Goal: Task Accomplishment & Management: Use online tool/utility

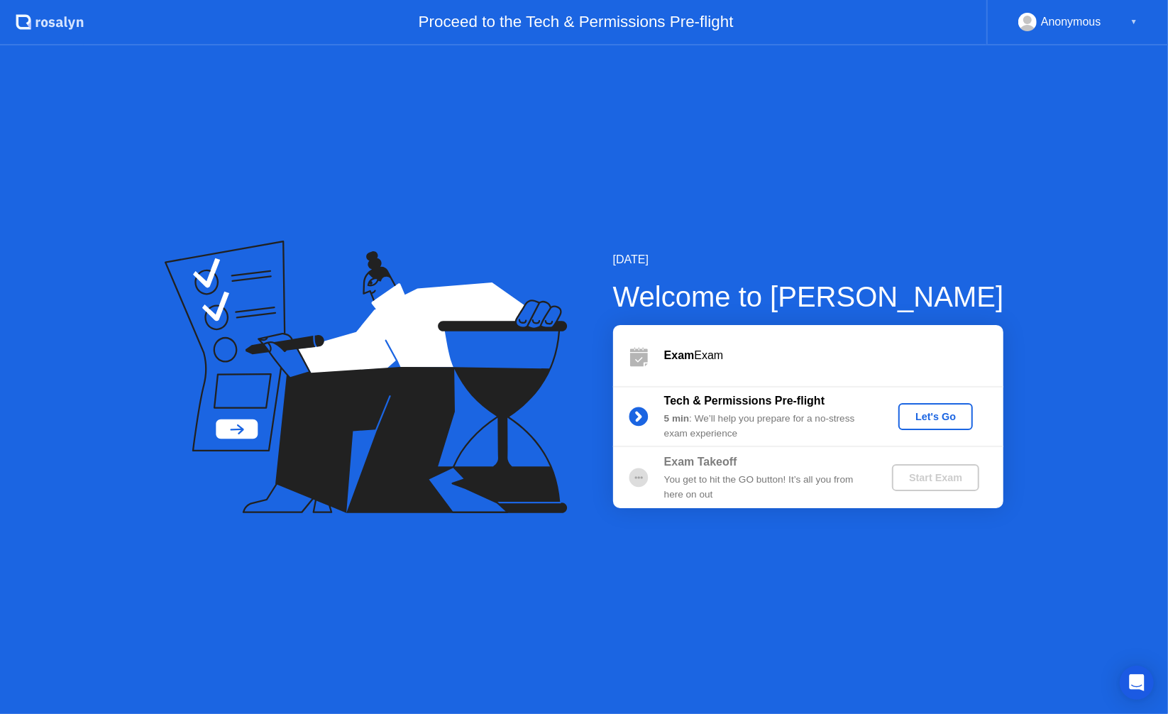
click at [937, 419] on div "Let's Go" at bounding box center [935, 416] width 63 height 11
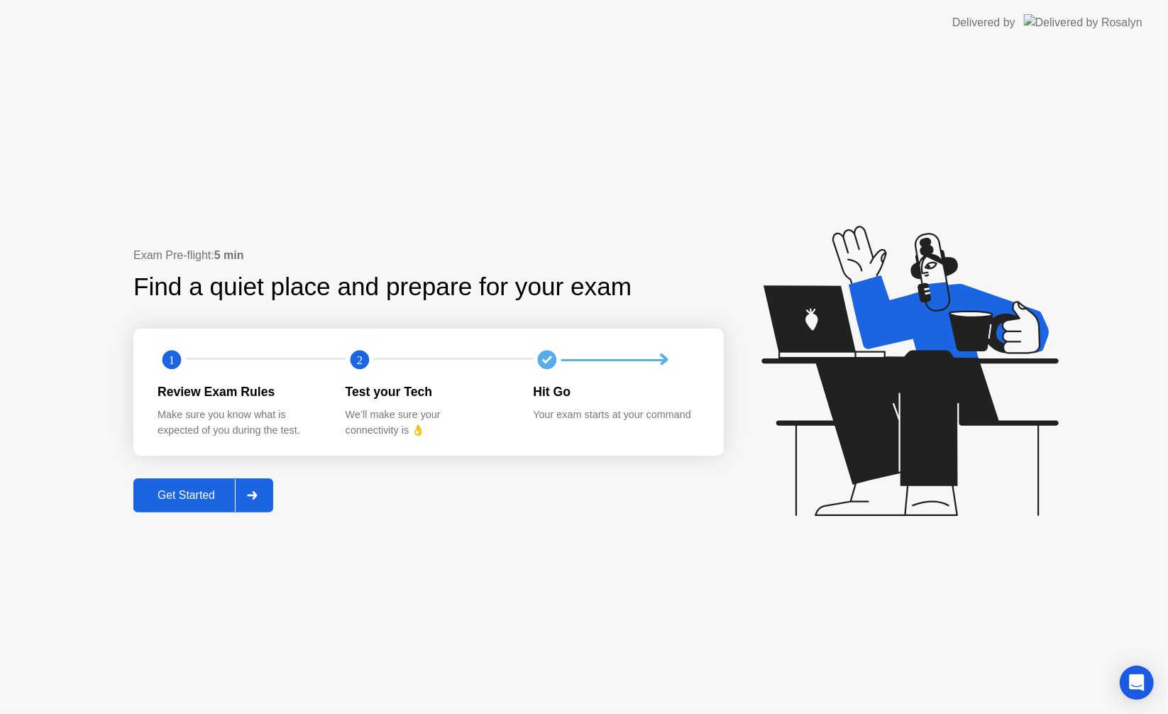
click at [208, 498] on div "Get Started" at bounding box center [186, 495] width 97 height 13
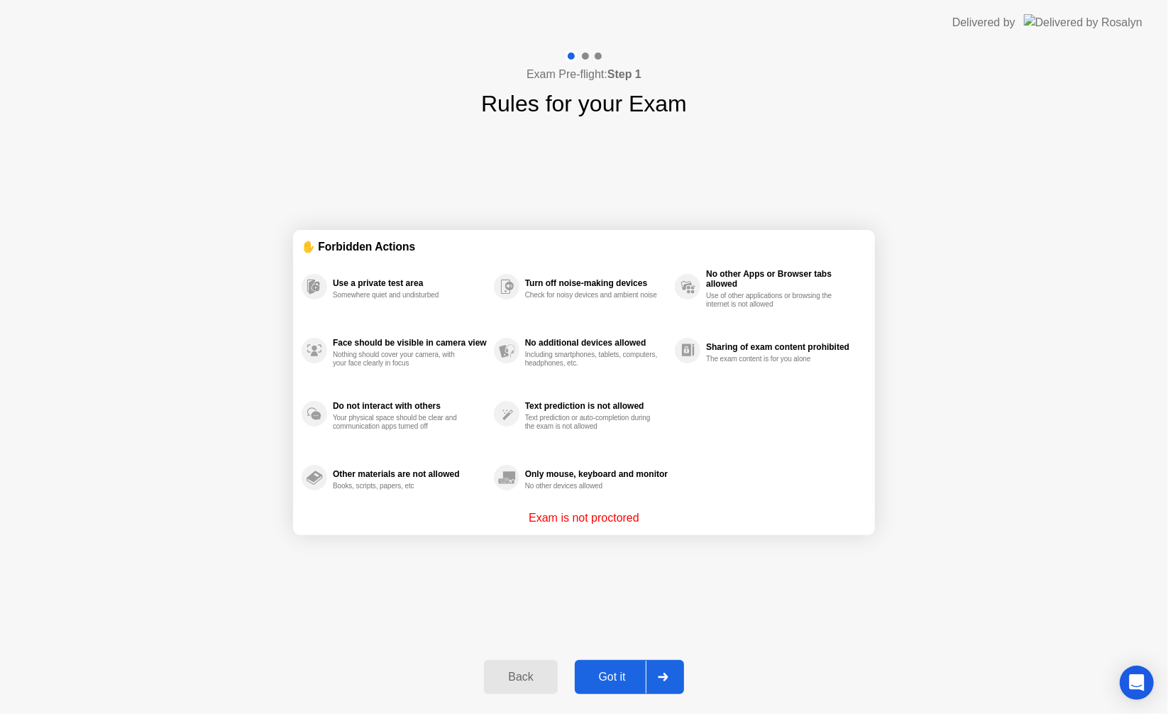
click at [622, 685] on button "Got it" at bounding box center [629, 677] width 109 height 34
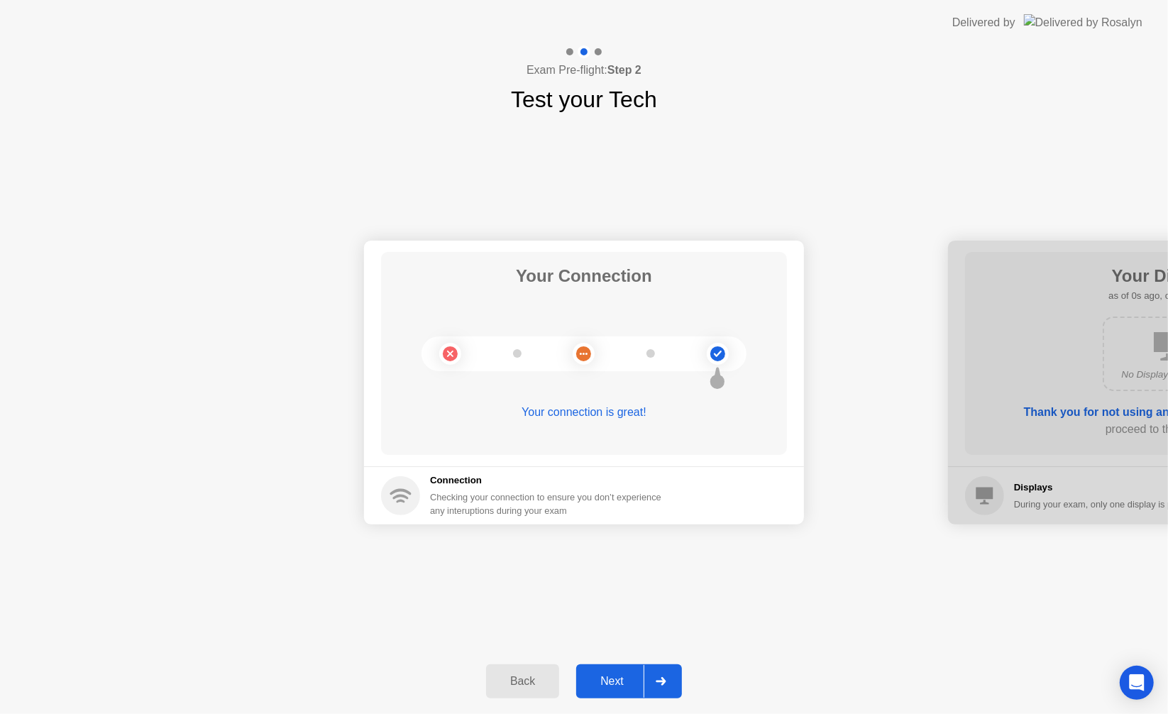
click at [624, 684] on div "Next" at bounding box center [611, 681] width 63 height 13
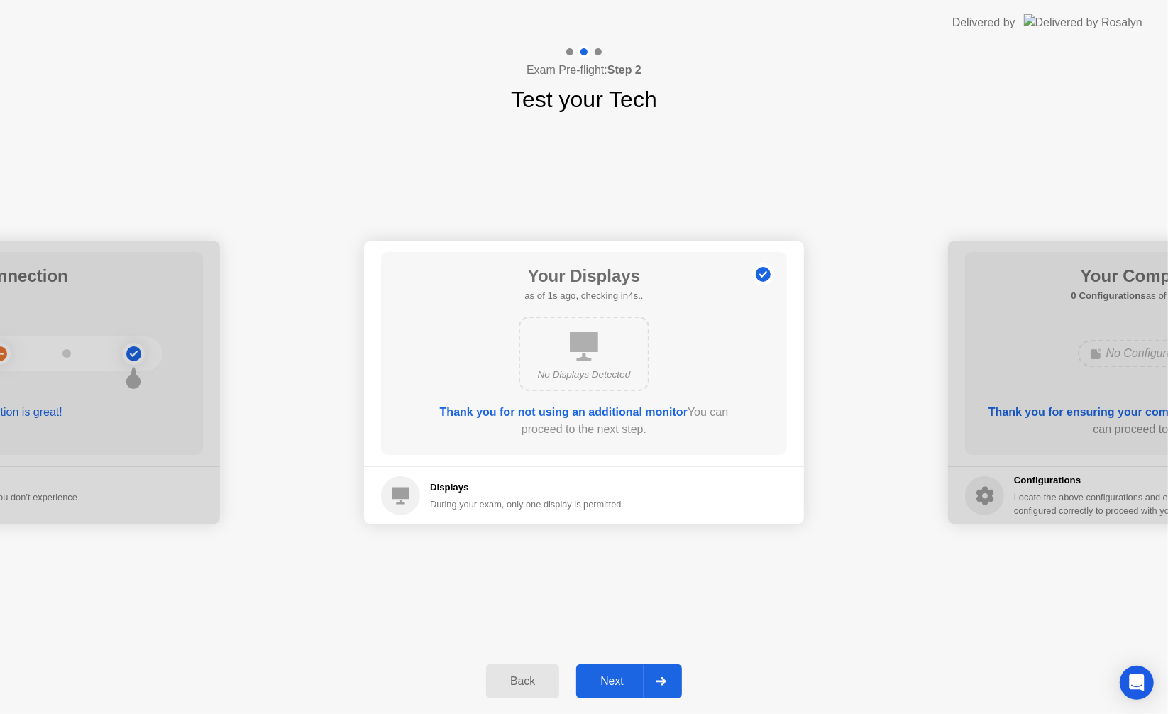
click at [619, 679] on div "Next" at bounding box center [611, 681] width 63 height 13
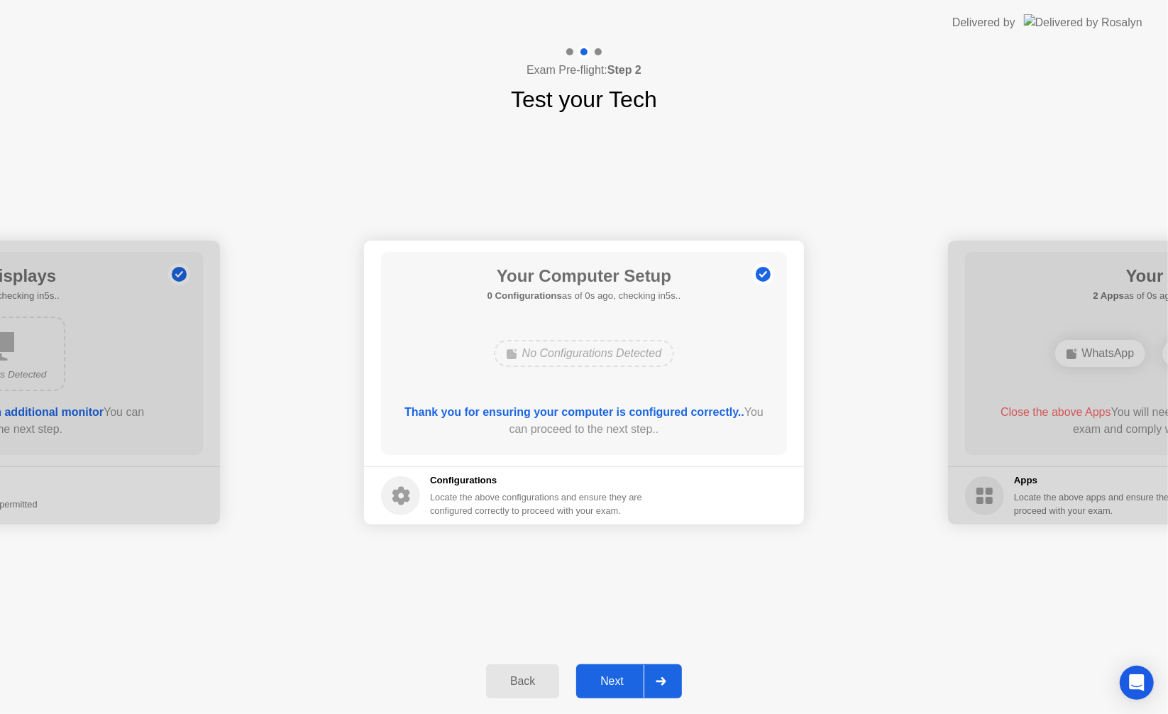
click at [619, 679] on div "Next" at bounding box center [611, 681] width 63 height 13
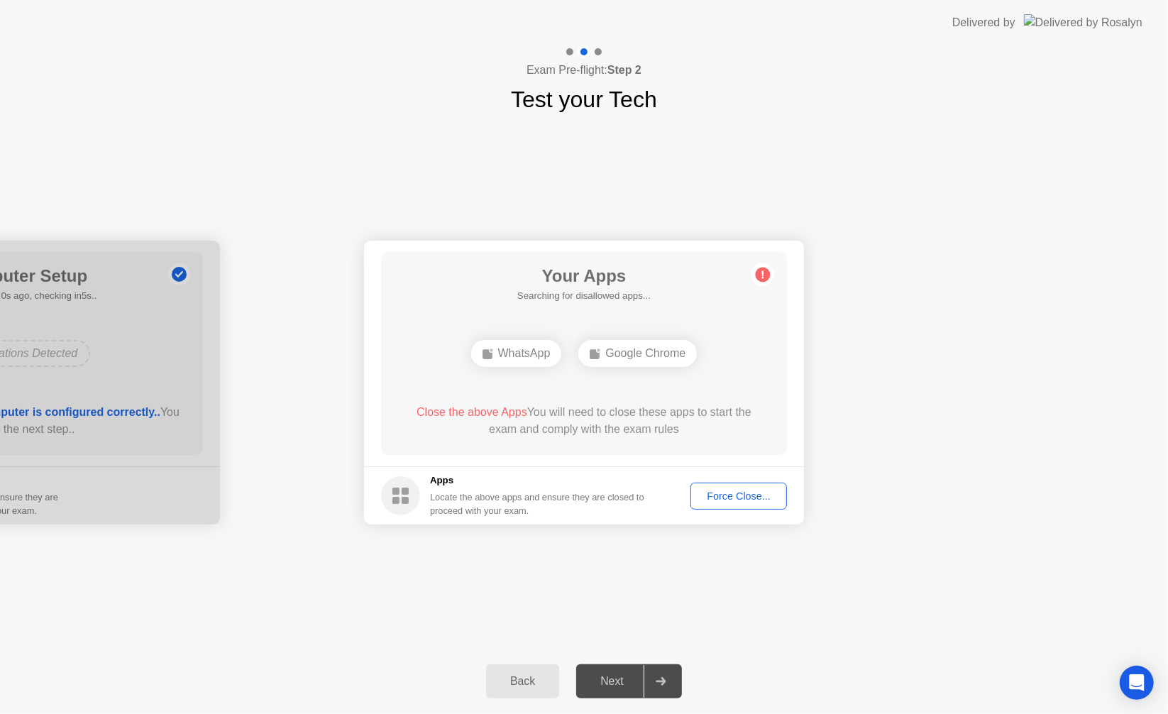
click at [755, 490] on div "Force Close..." at bounding box center [738, 495] width 87 height 11
click at [744, 499] on div "Force Close..." at bounding box center [738, 495] width 87 height 11
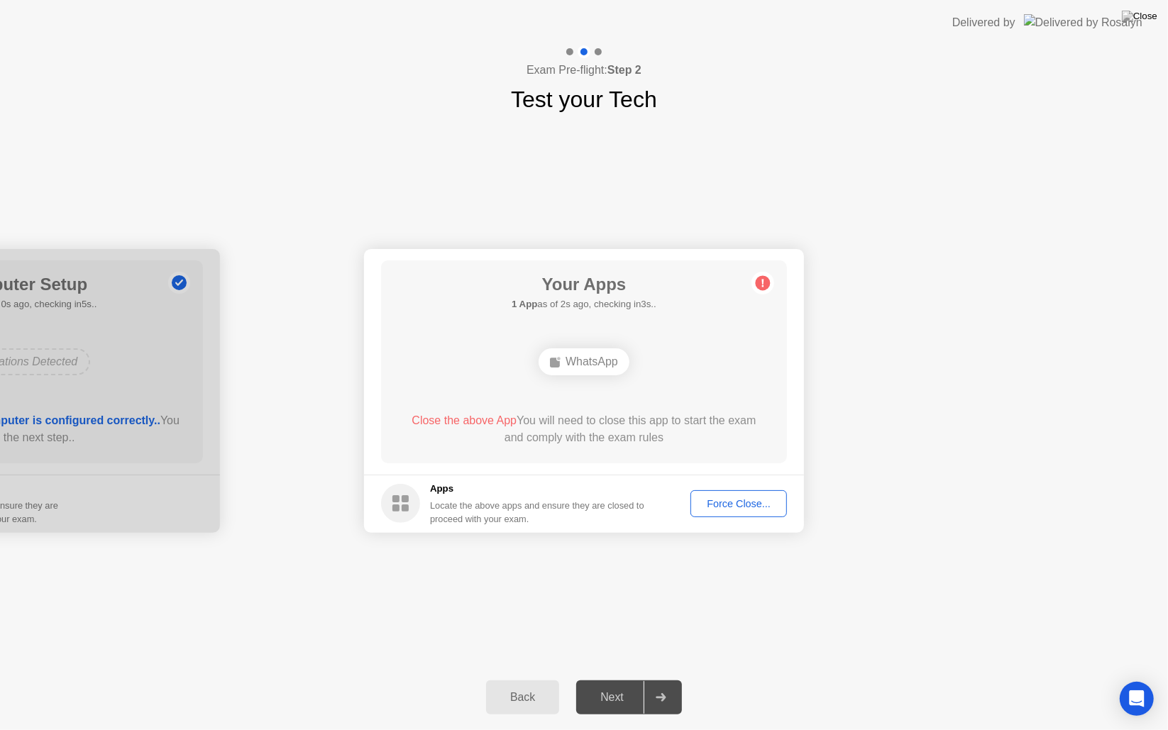
click at [739, 498] on div "Force Close..." at bounding box center [738, 503] width 87 height 11
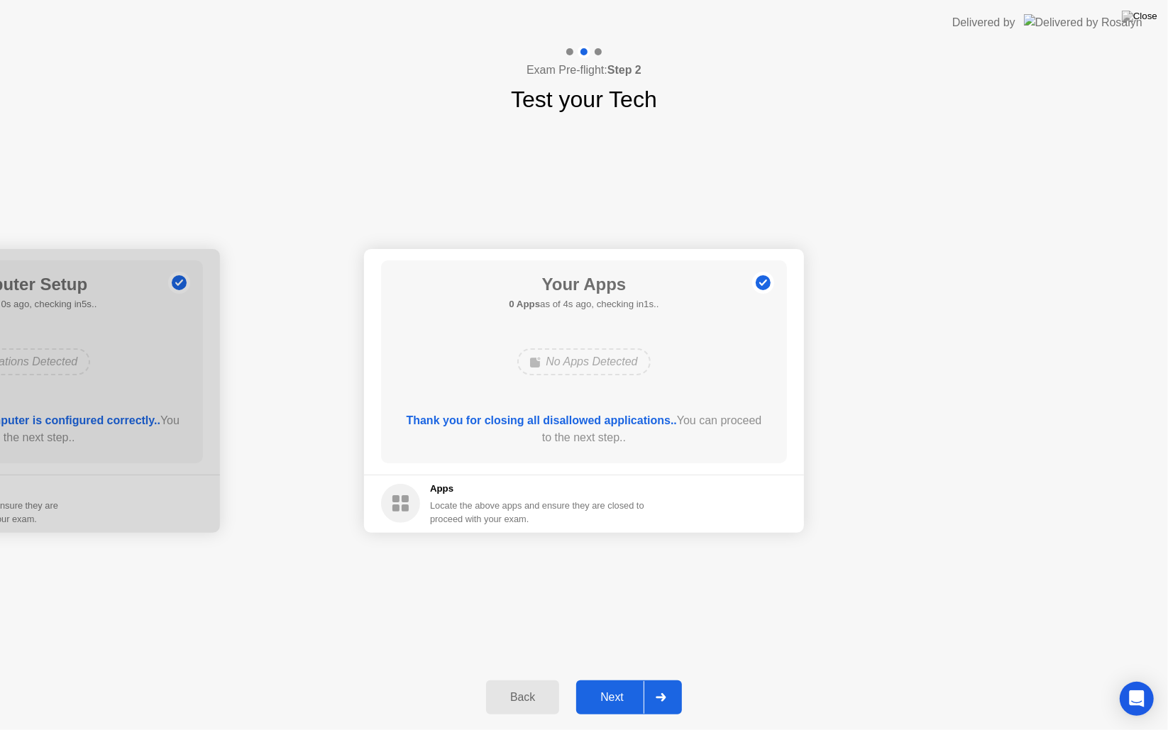
click at [616, 688] on button "Next" at bounding box center [629, 697] width 106 height 34
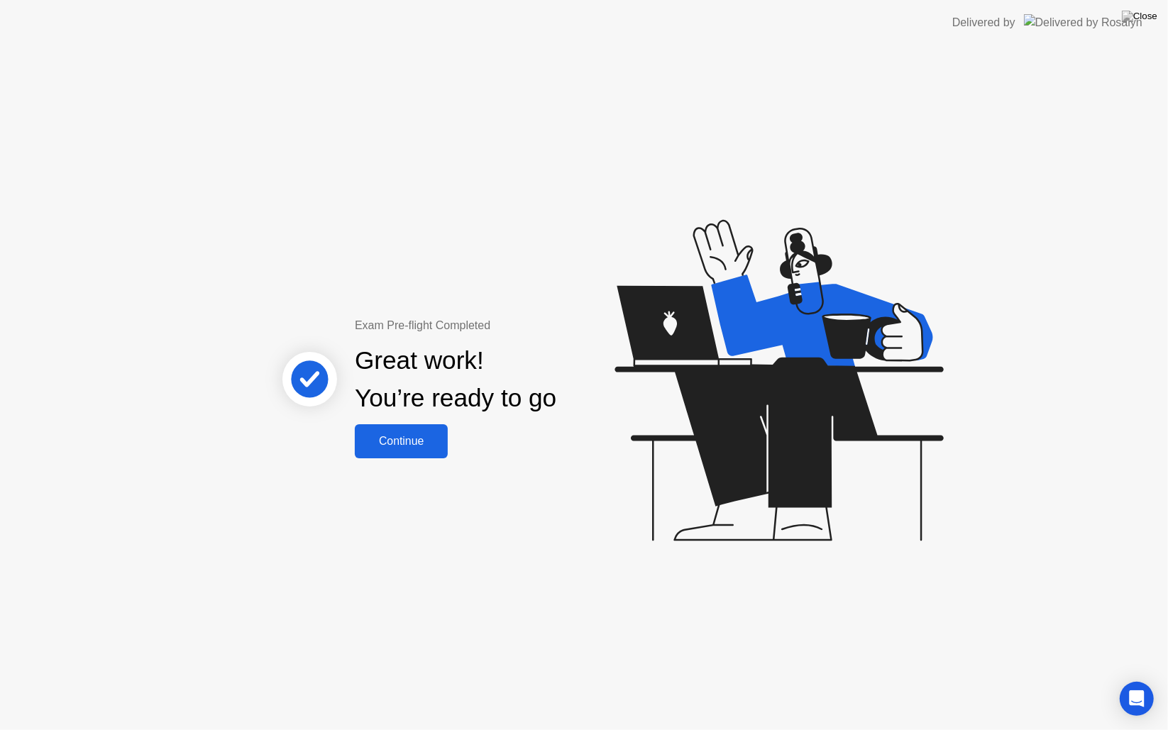
click at [409, 445] on div "Continue" at bounding box center [401, 441] width 84 height 13
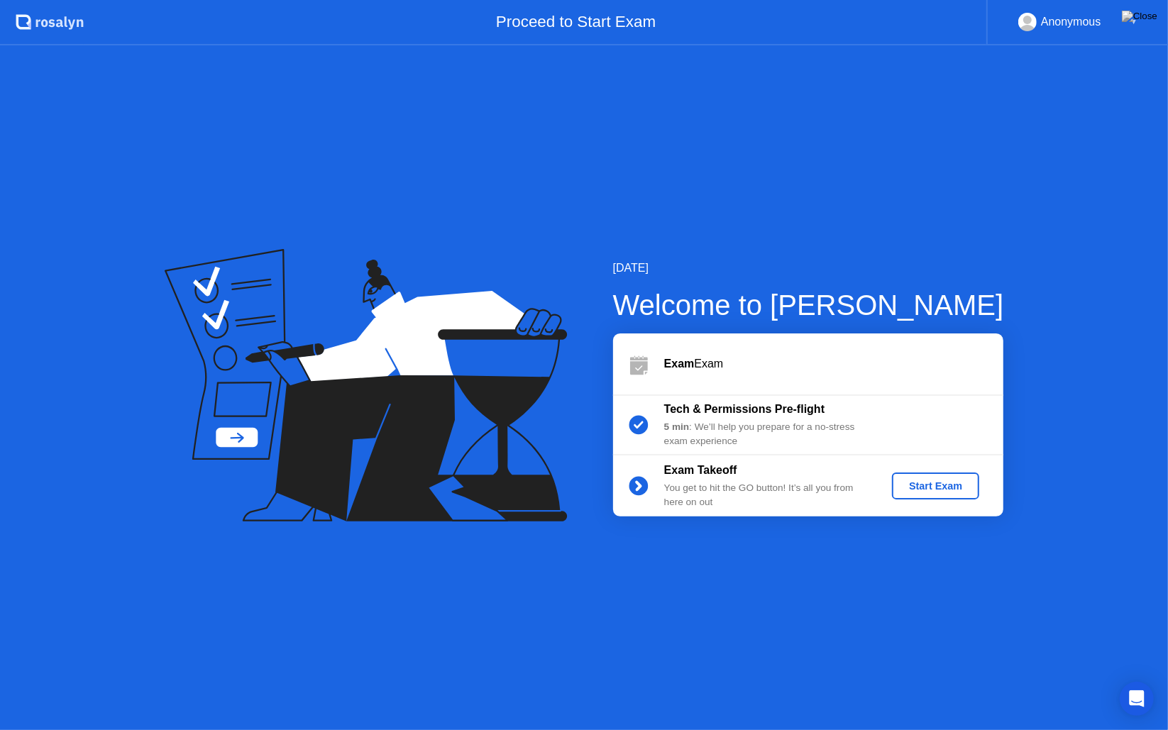
click at [939, 487] on div "Start Exam" at bounding box center [936, 485] width 76 height 11
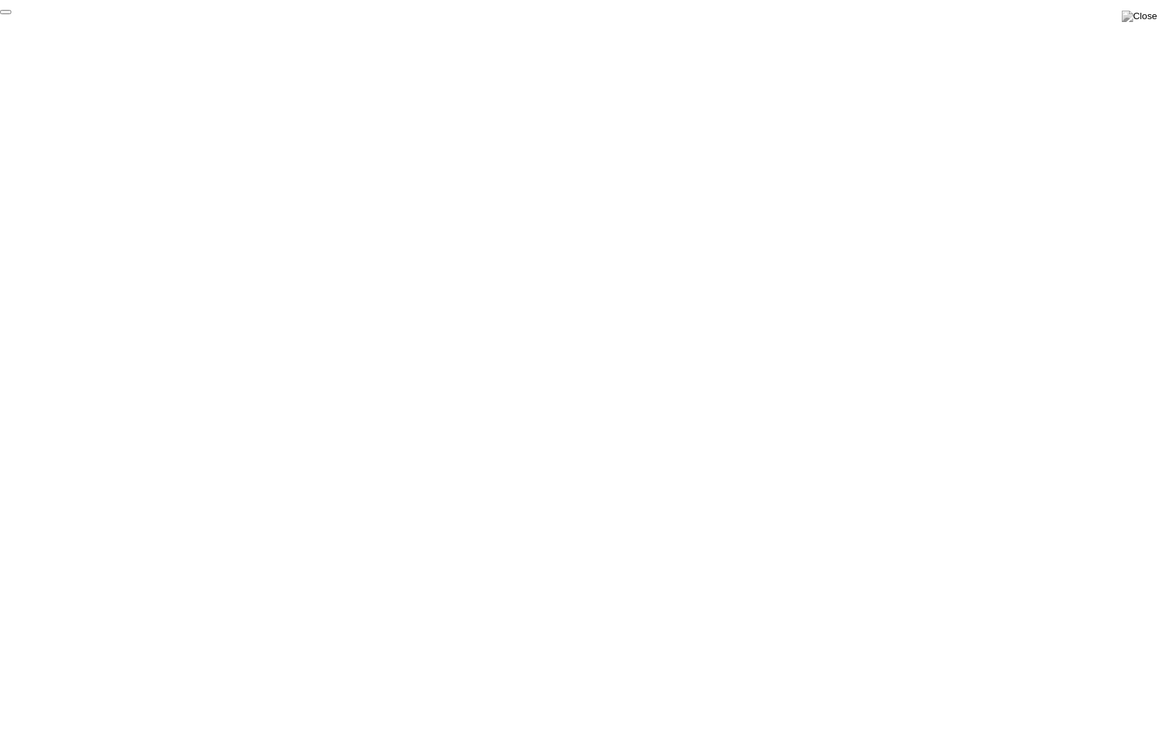
click div "End Proctoring Session"
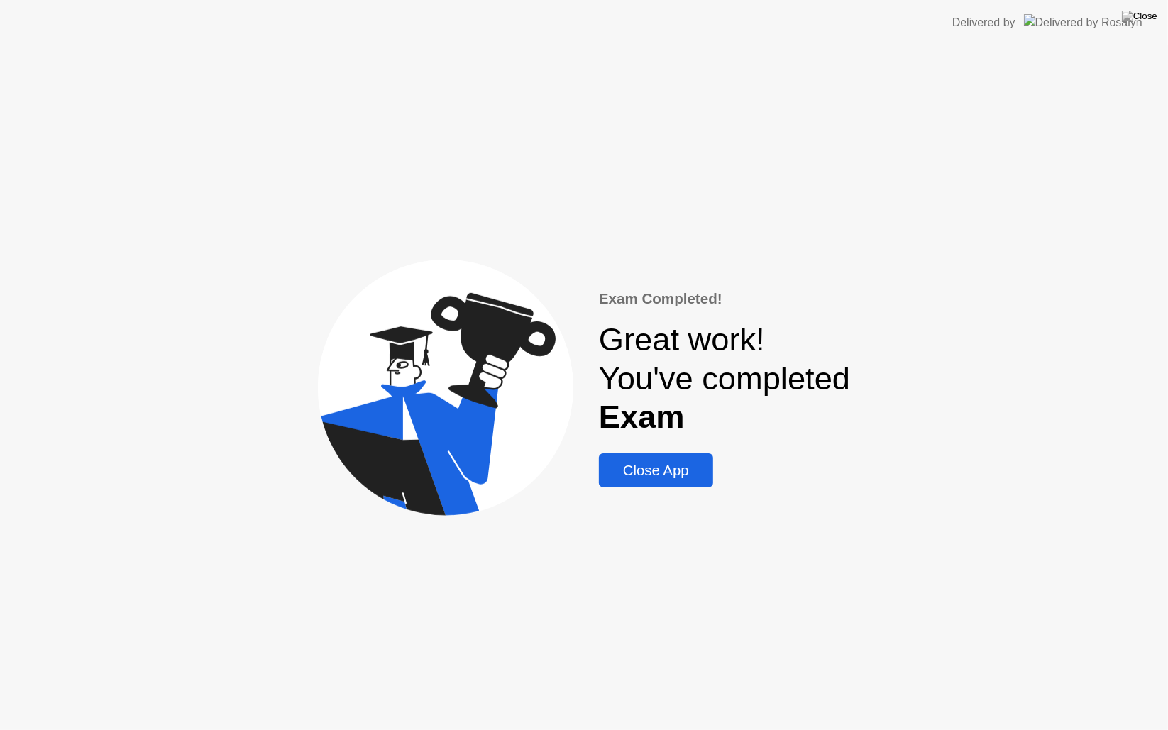
click at [659, 476] on div "Close App" at bounding box center [656, 471] width 106 height 16
